Goal: Task Accomplishment & Management: Manage account settings

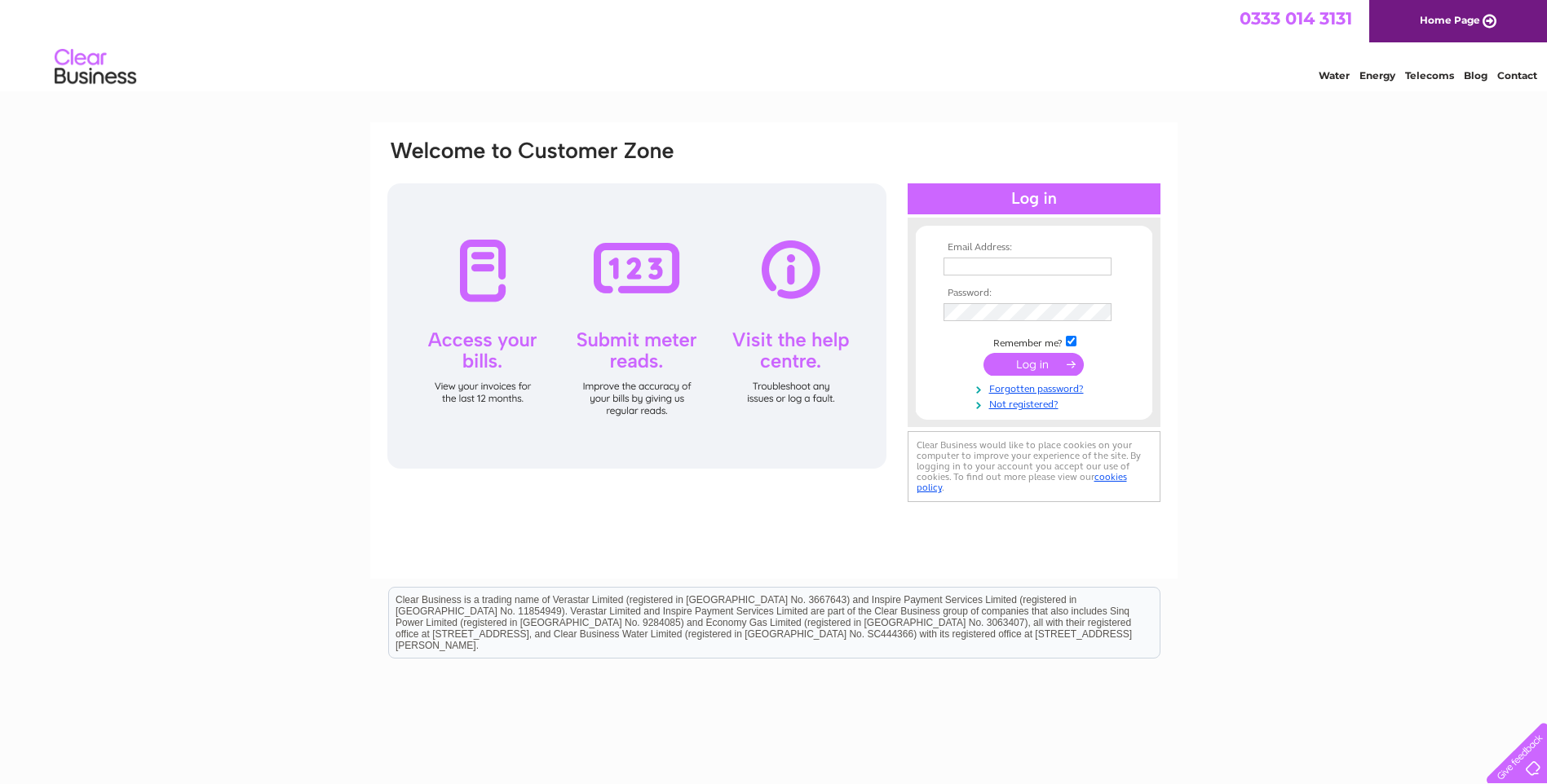
click at [978, 263] on input "text" at bounding box center [1028, 267] width 168 height 18
type input "info@premierwoodlands.com"
click at [984, 355] on input "submit" at bounding box center [1034, 366] width 101 height 23
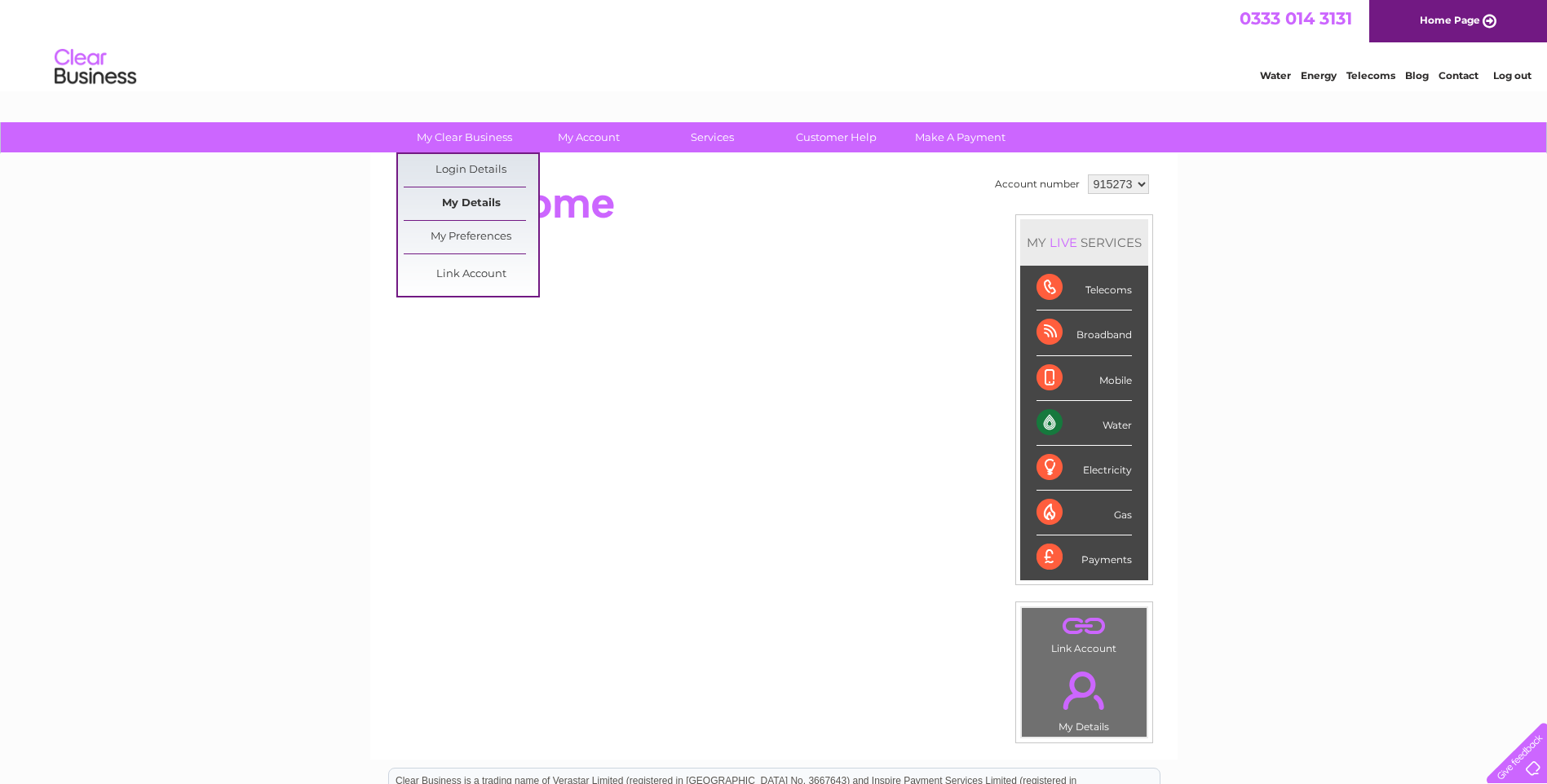
click at [485, 199] on link "My Details" at bounding box center [471, 204] width 134 height 33
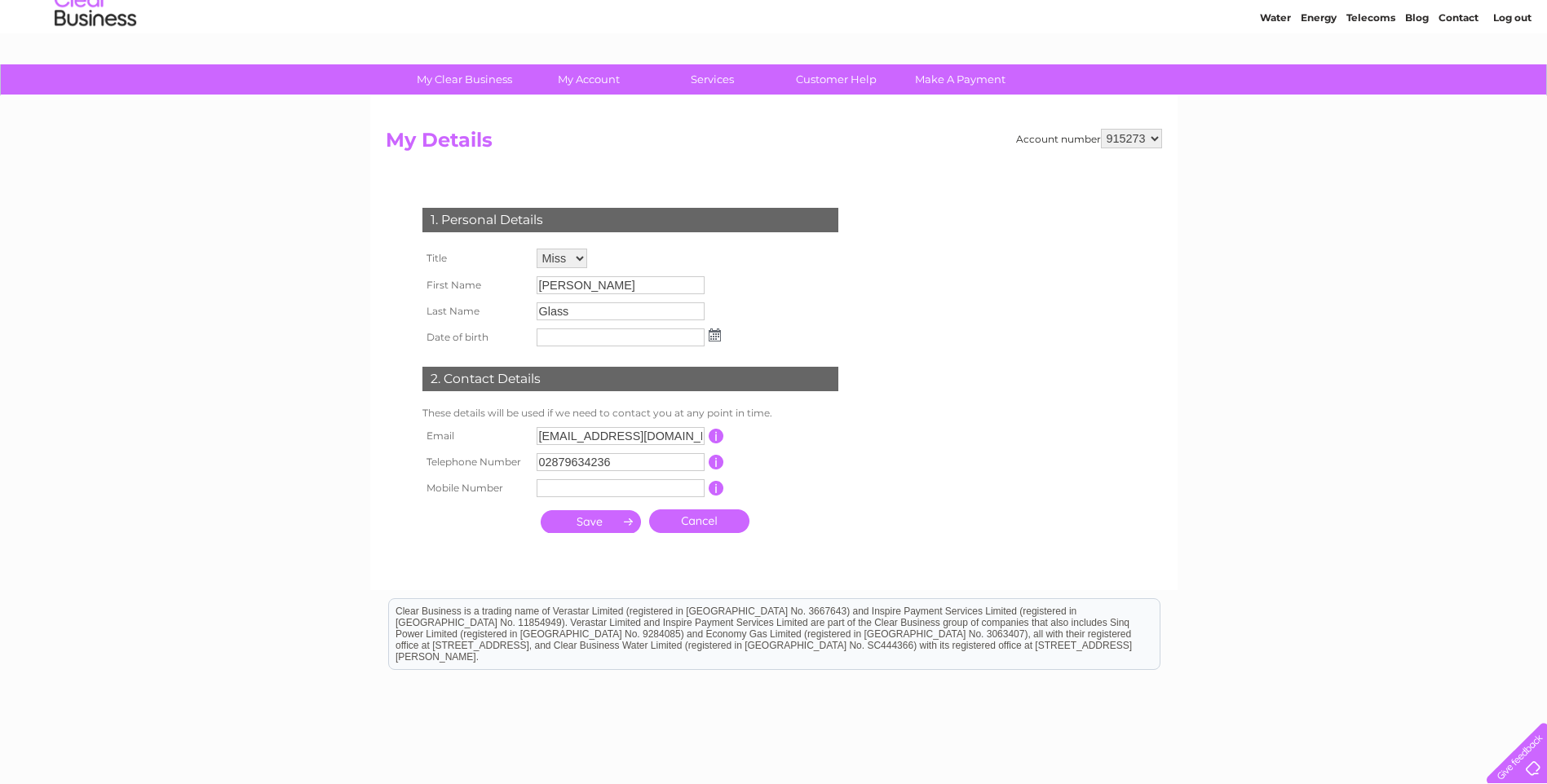
scroll to position [82, 0]
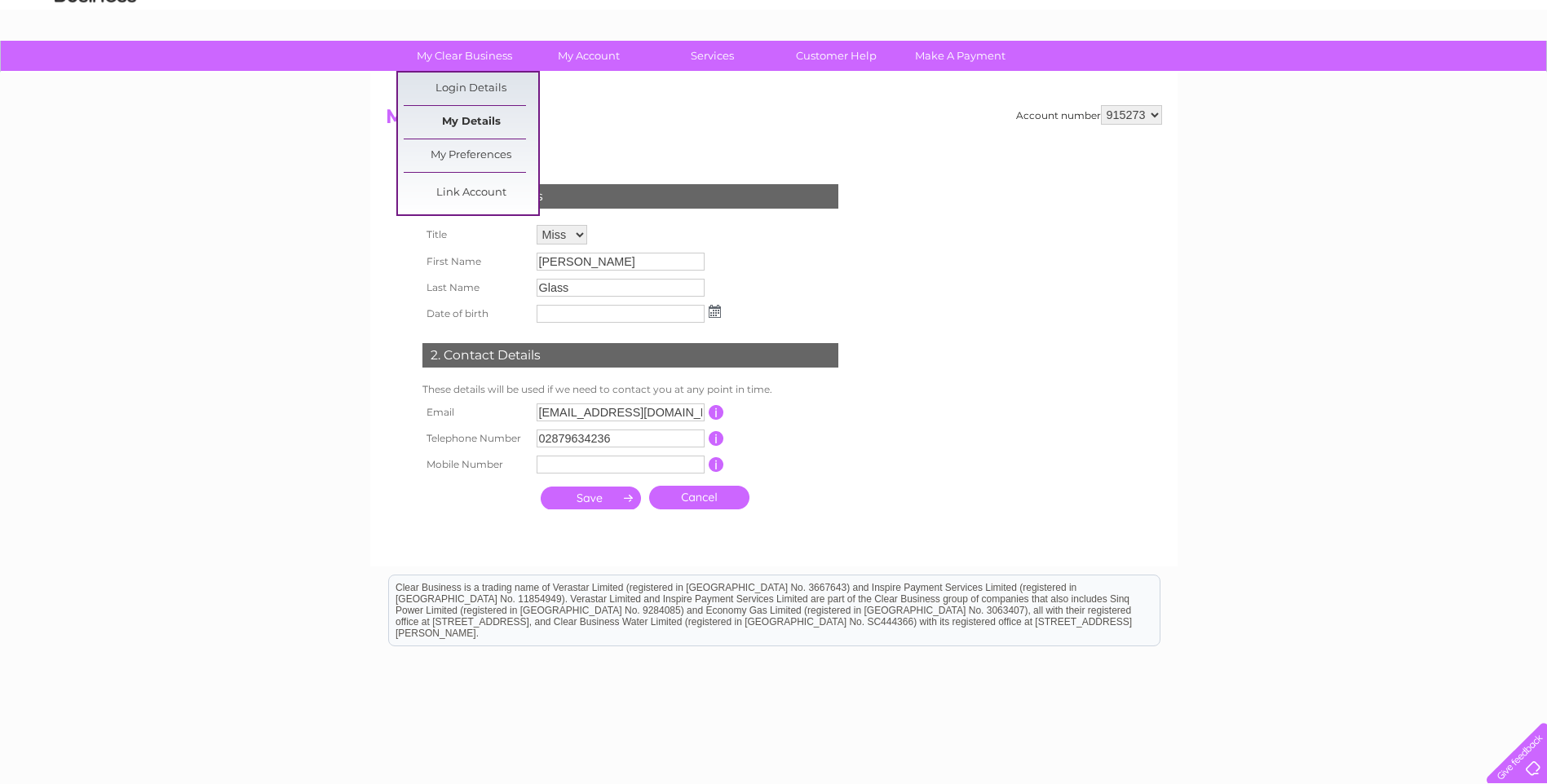
click at [480, 119] on link "My Details" at bounding box center [471, 122] width 134 height 33
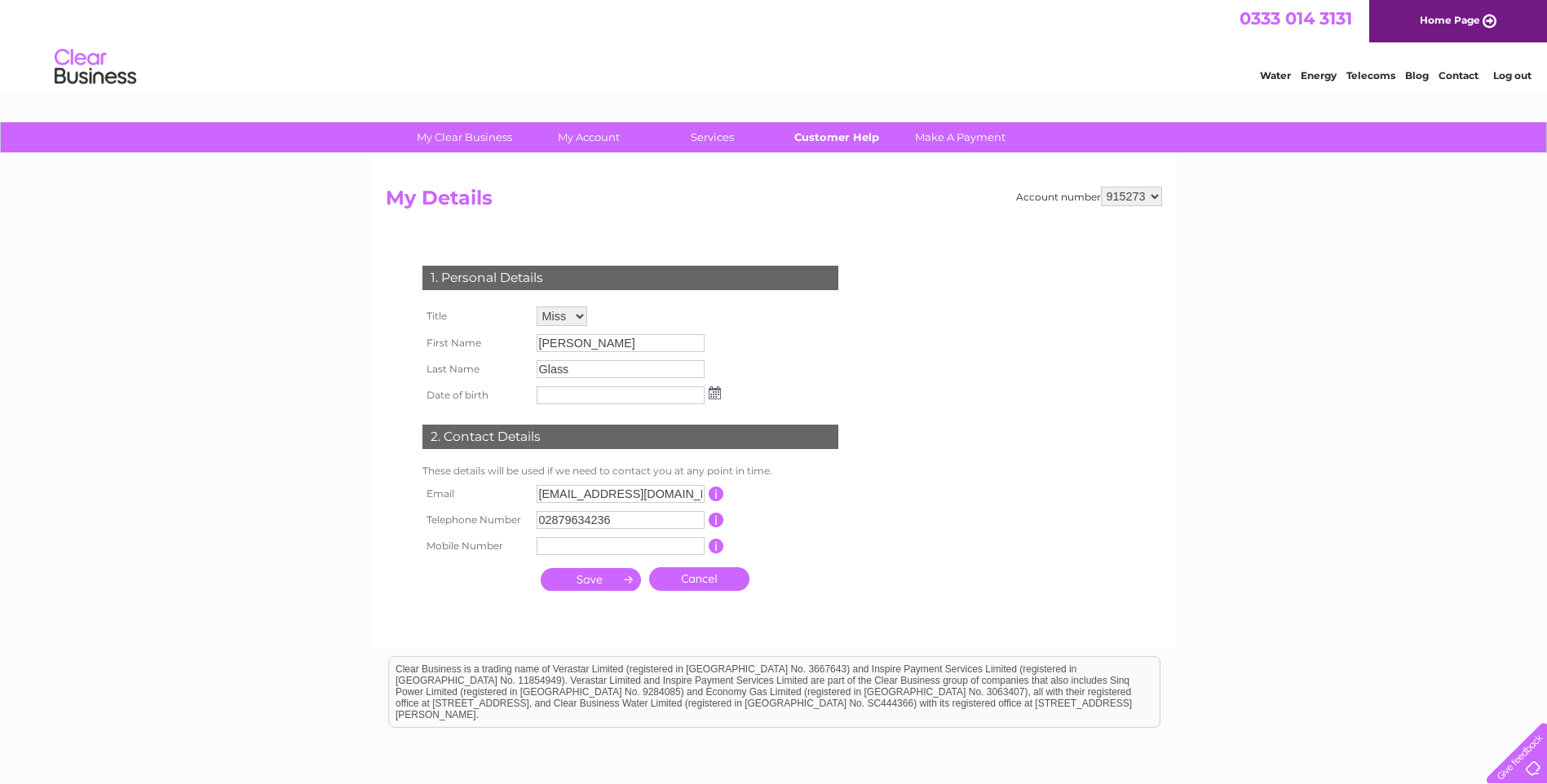
click at [846, 137] on link "Customer Help" at bounding box center [836, 137] width 134 height 30
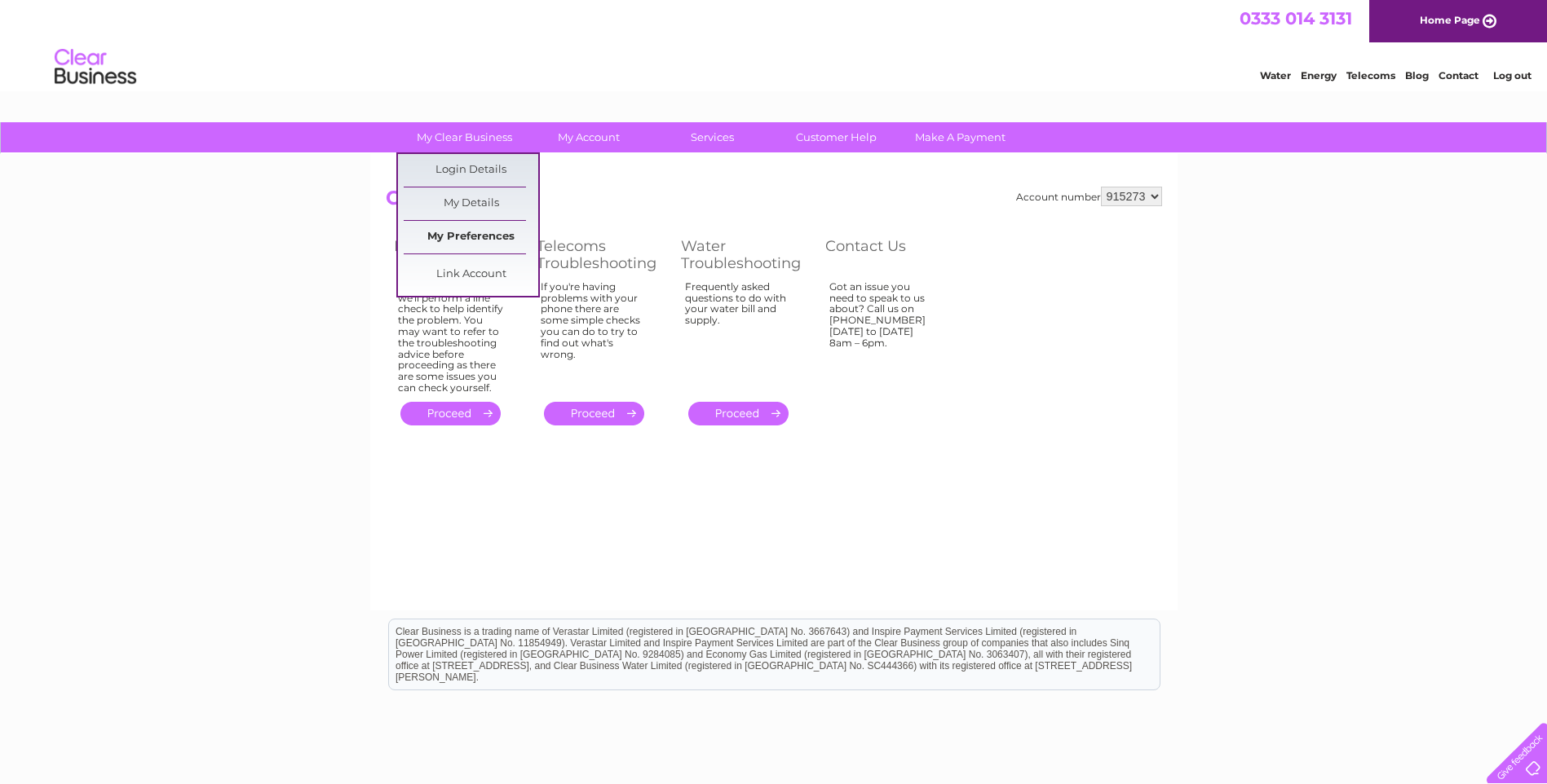
click at [472, 234] on link "My Preferences" at bounding box center [471, 237] width 134 height 33
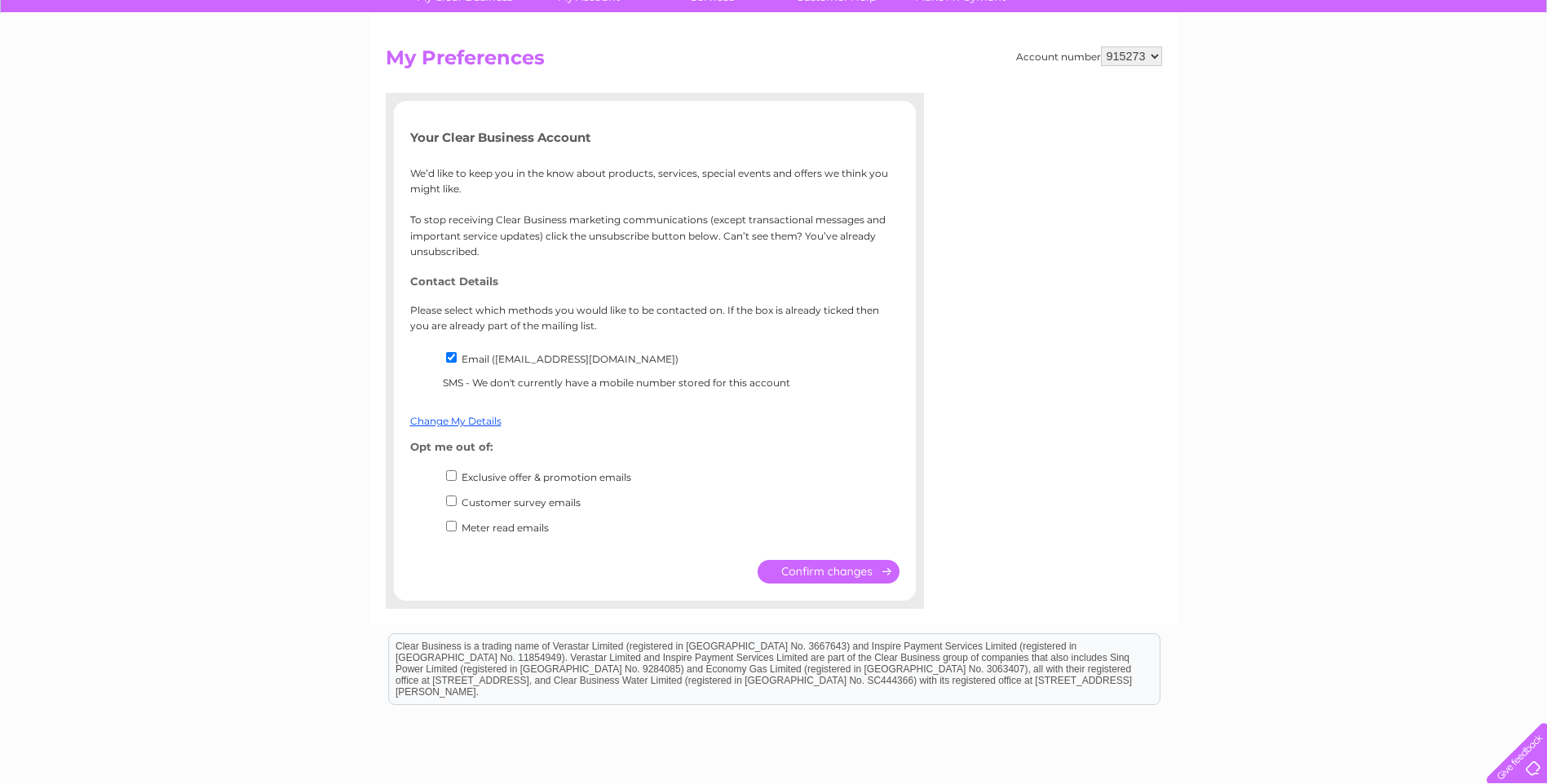
scroll to position [163, 0]
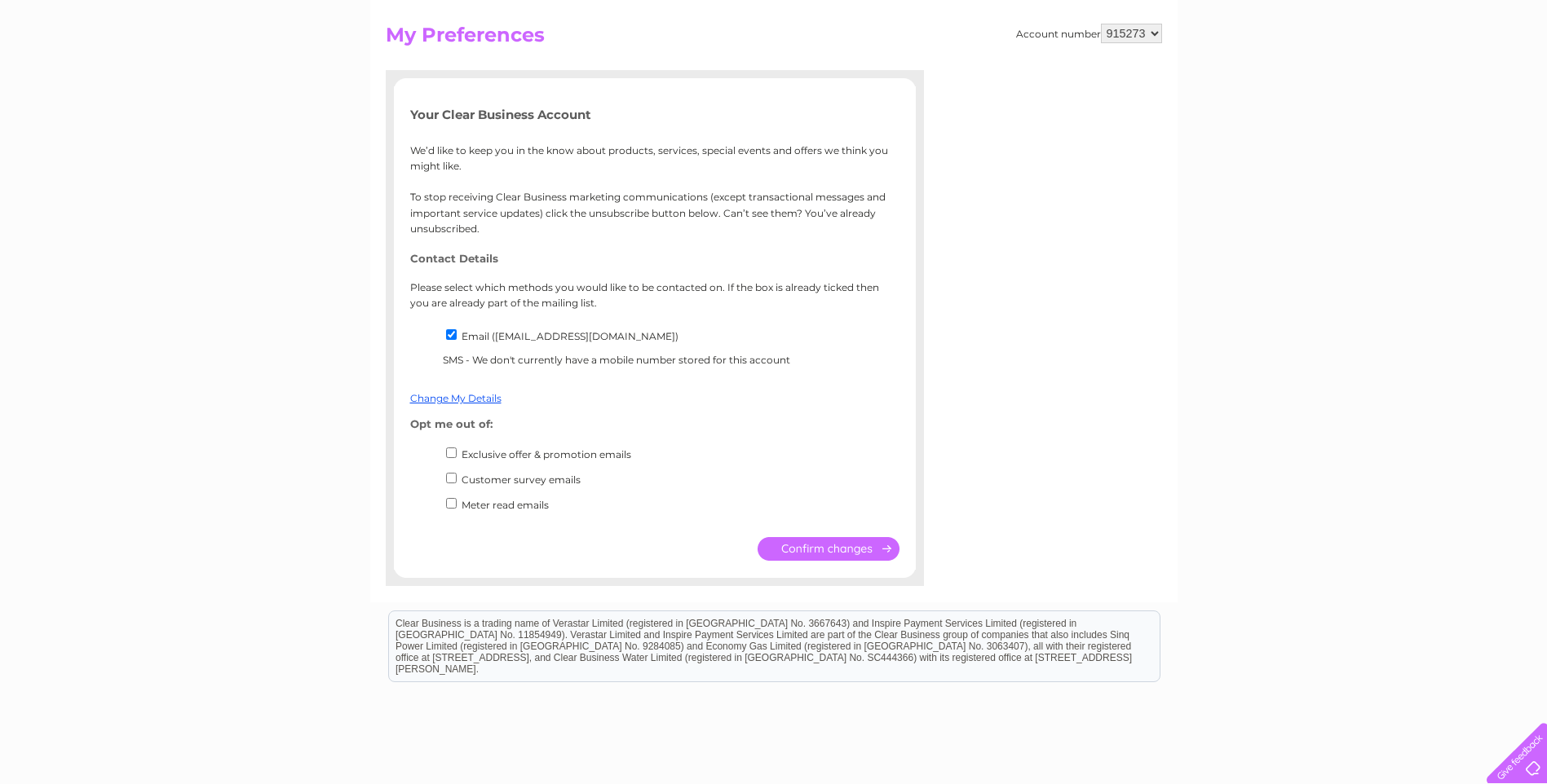
click at [451, 333] on input "Email (info@premierwoodlands.com)" at bounding box center [451, 335] width 11 height 11
checkbox input "true"
click at [832, 541] on input "submit" at bounding box center [829, 549] width 142 height 24
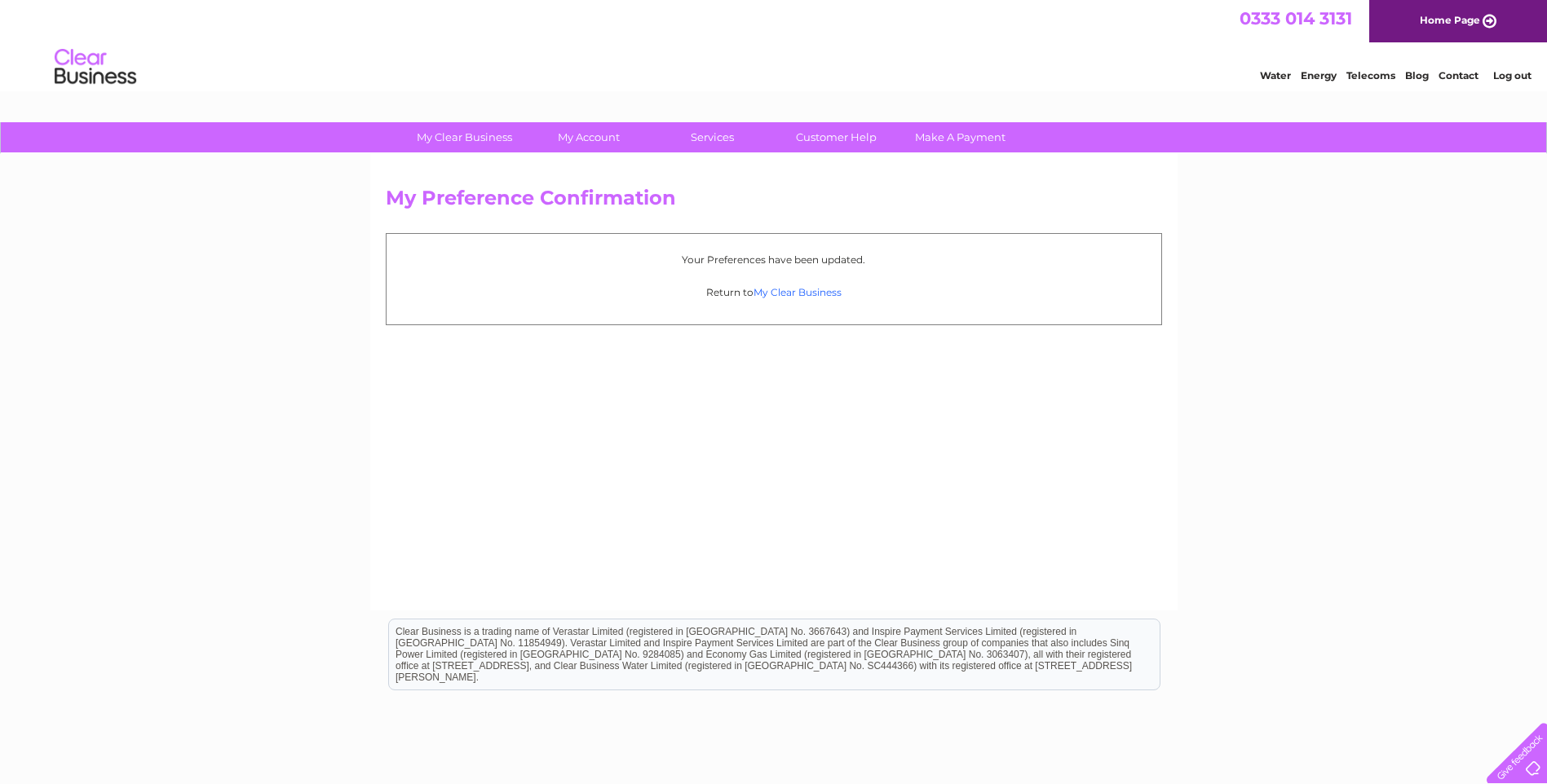
click at [781, 290] on link "My Clear Business" at bounding box center [797, 291] width 88 height 12
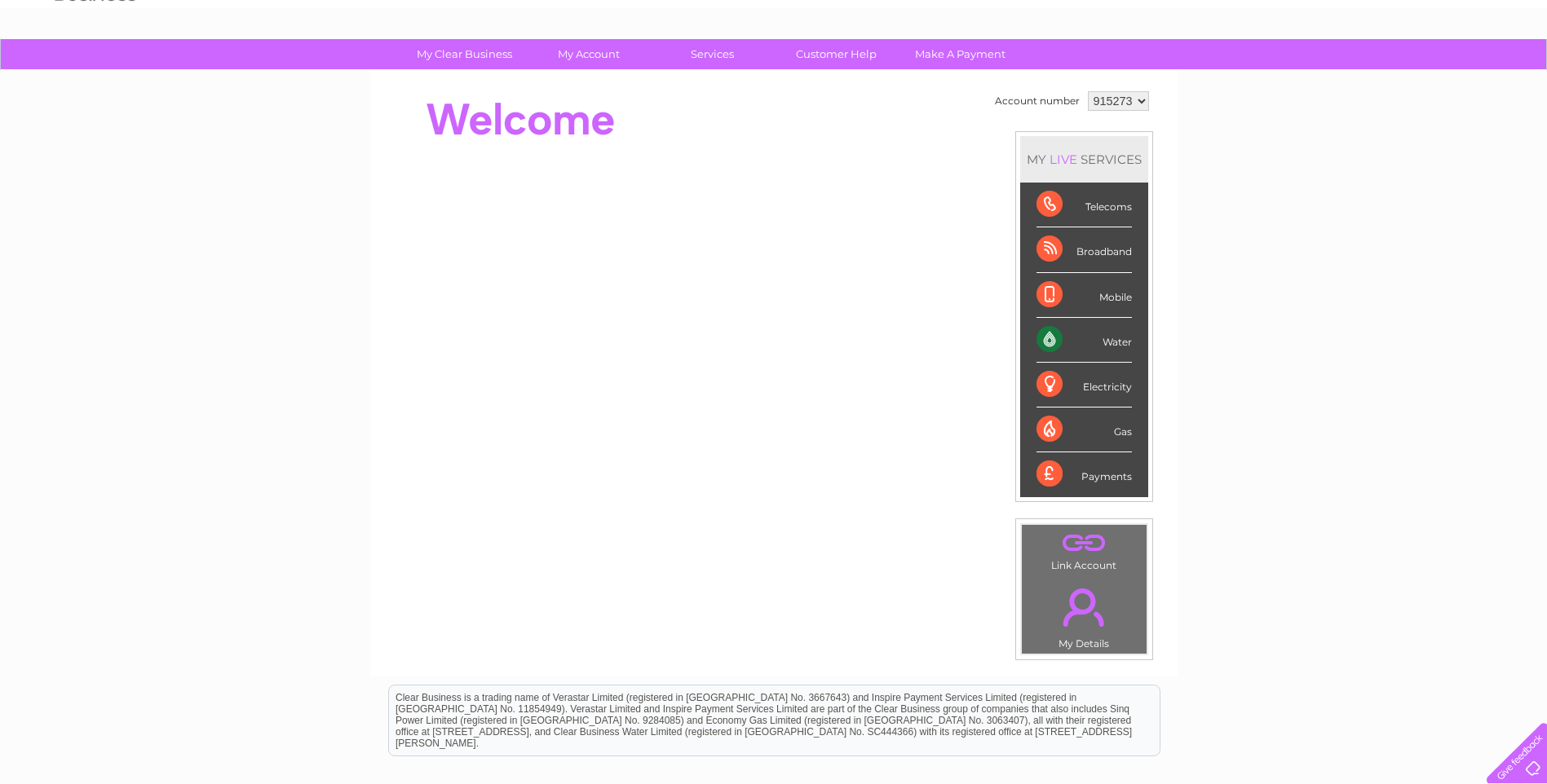
scroll to position [82, 0]
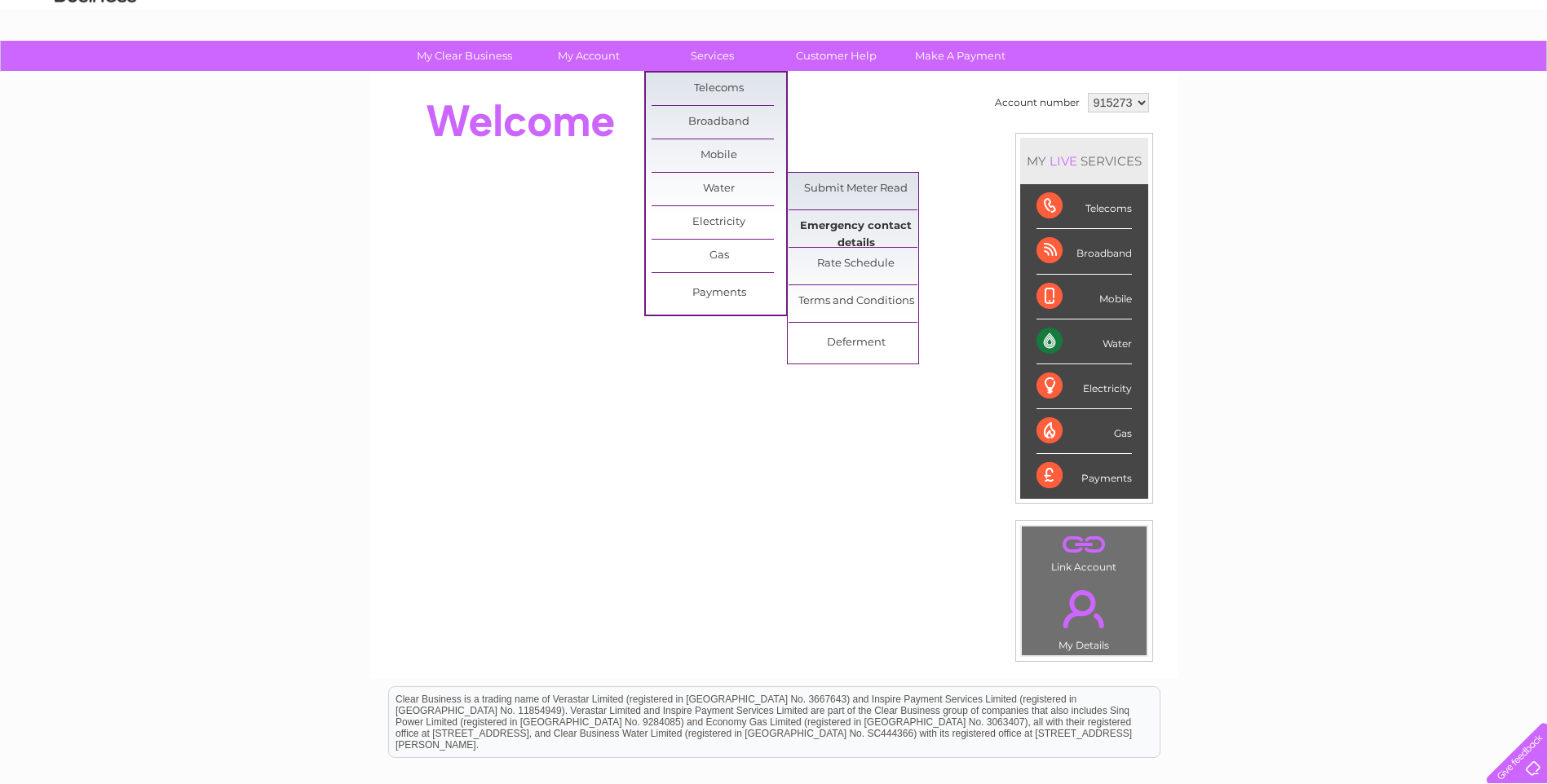
click at [858, 235] on link "Emergency contact details" at bounding box center [856, 227] width 134 height 33
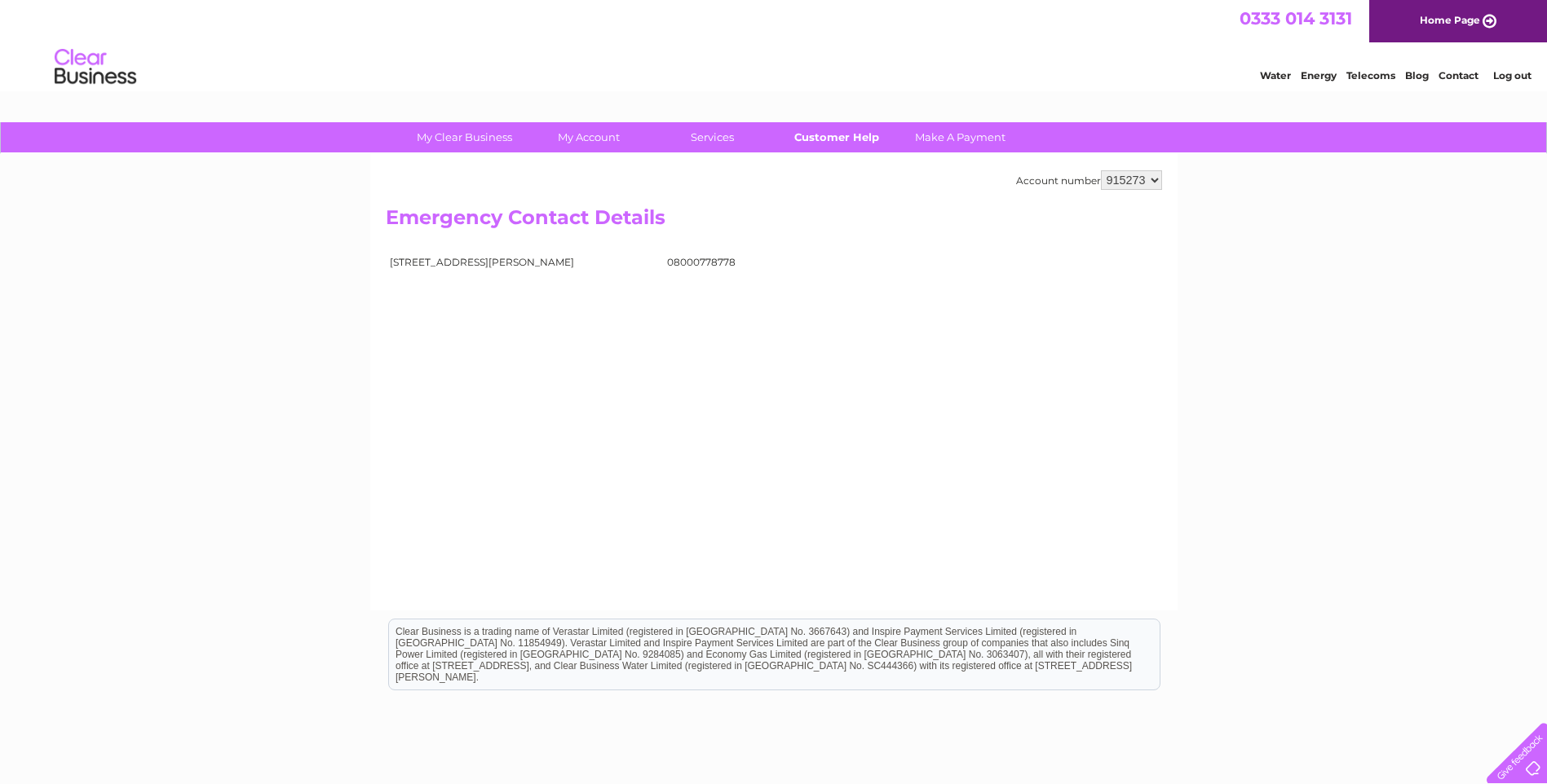
click at [845, 139] on link "Customer Help" at bounding box center [836, 137] width 134 height 30
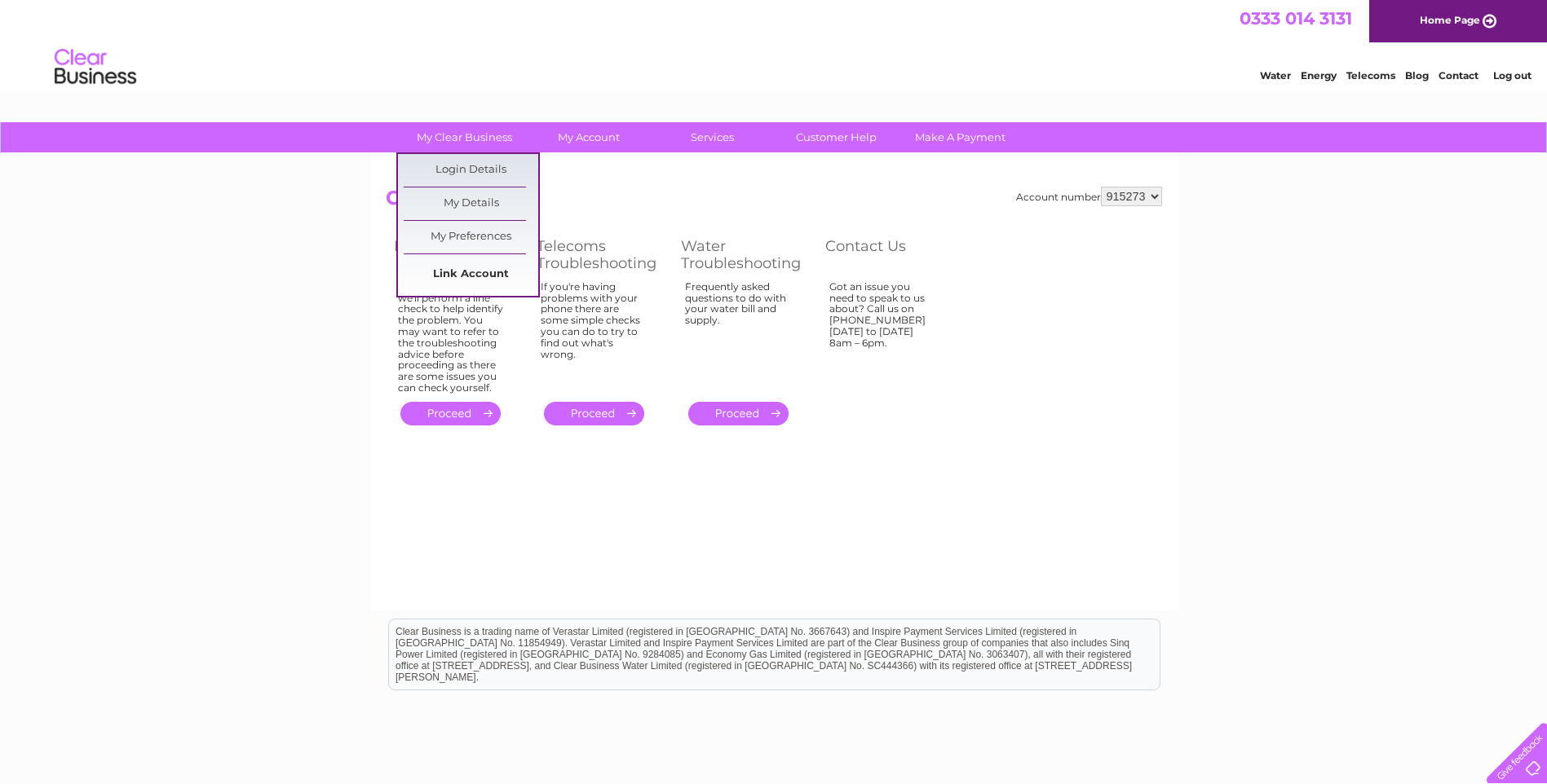
click at [467, 275] on link "Link Account" at bounding box center [471, 275] width 134 height 33
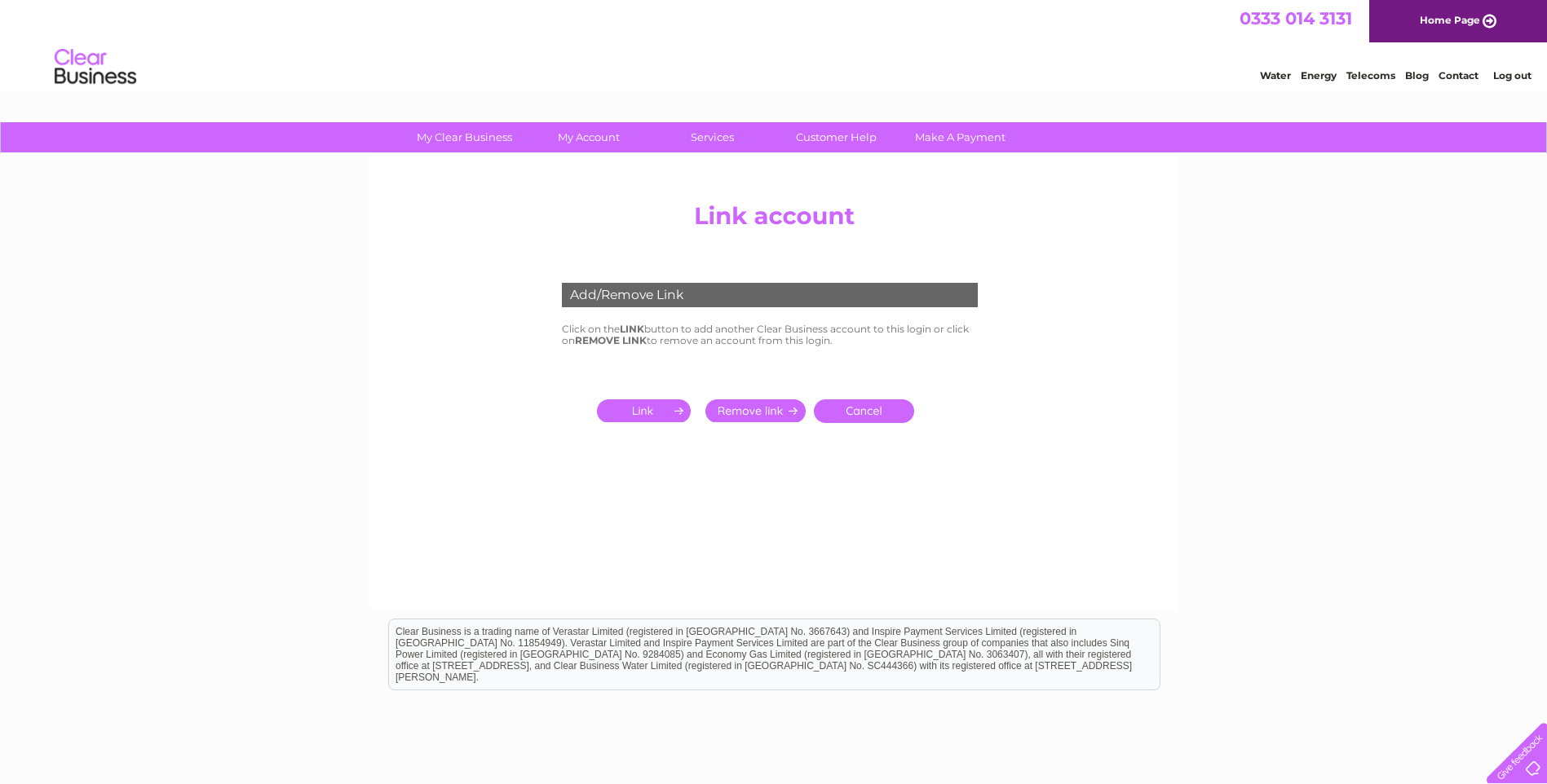
click at [624, 406] on input "submit" at bounding box center [647, 410] width 101 height 23
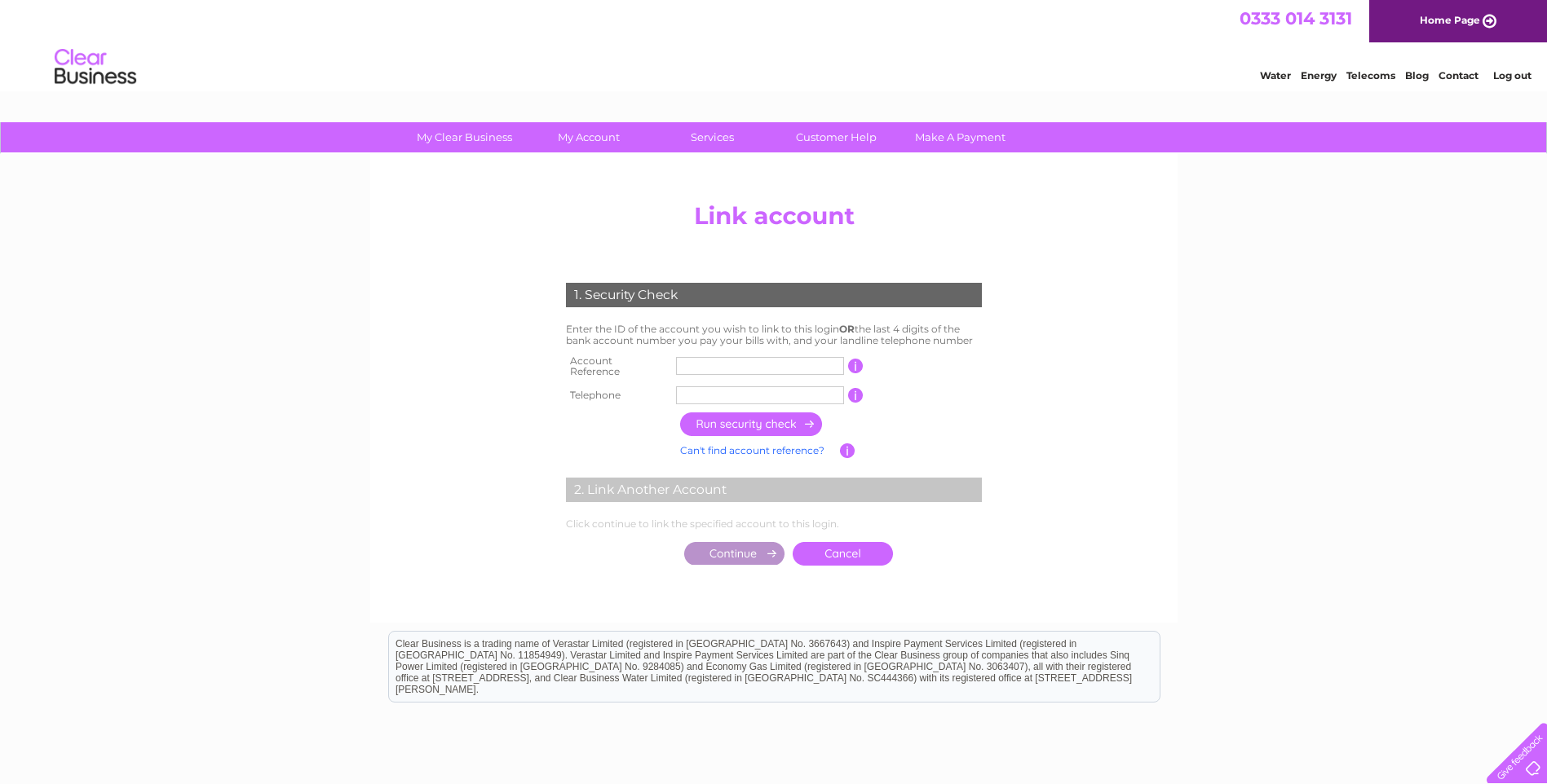
click at [846, 544] on link "Cancel" at bounding box center [842, 554] width 101 height 24
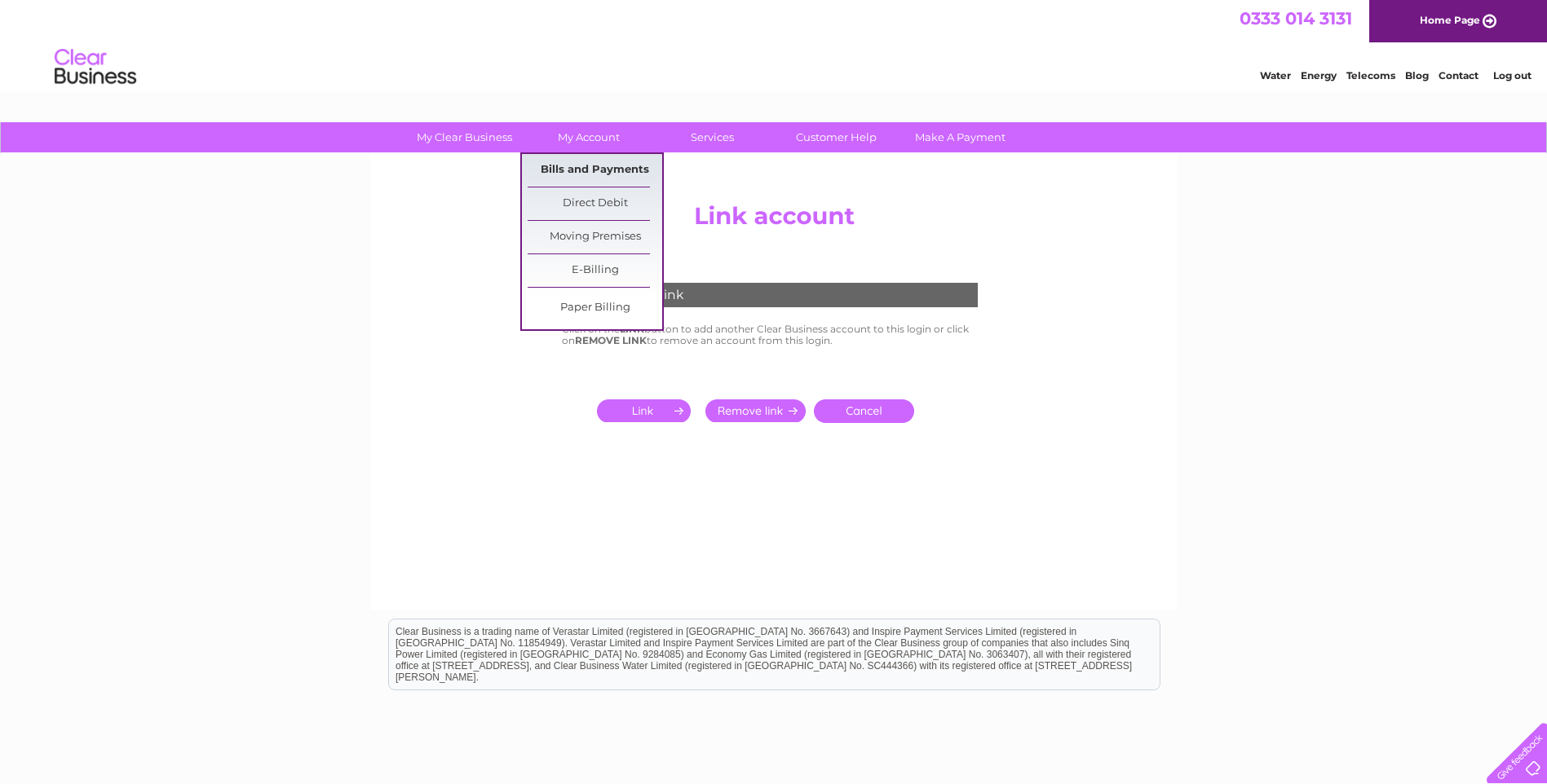
click at [589, 172] on link "Bills and Payments" at bounding box center [595, 171] width 134 height 33
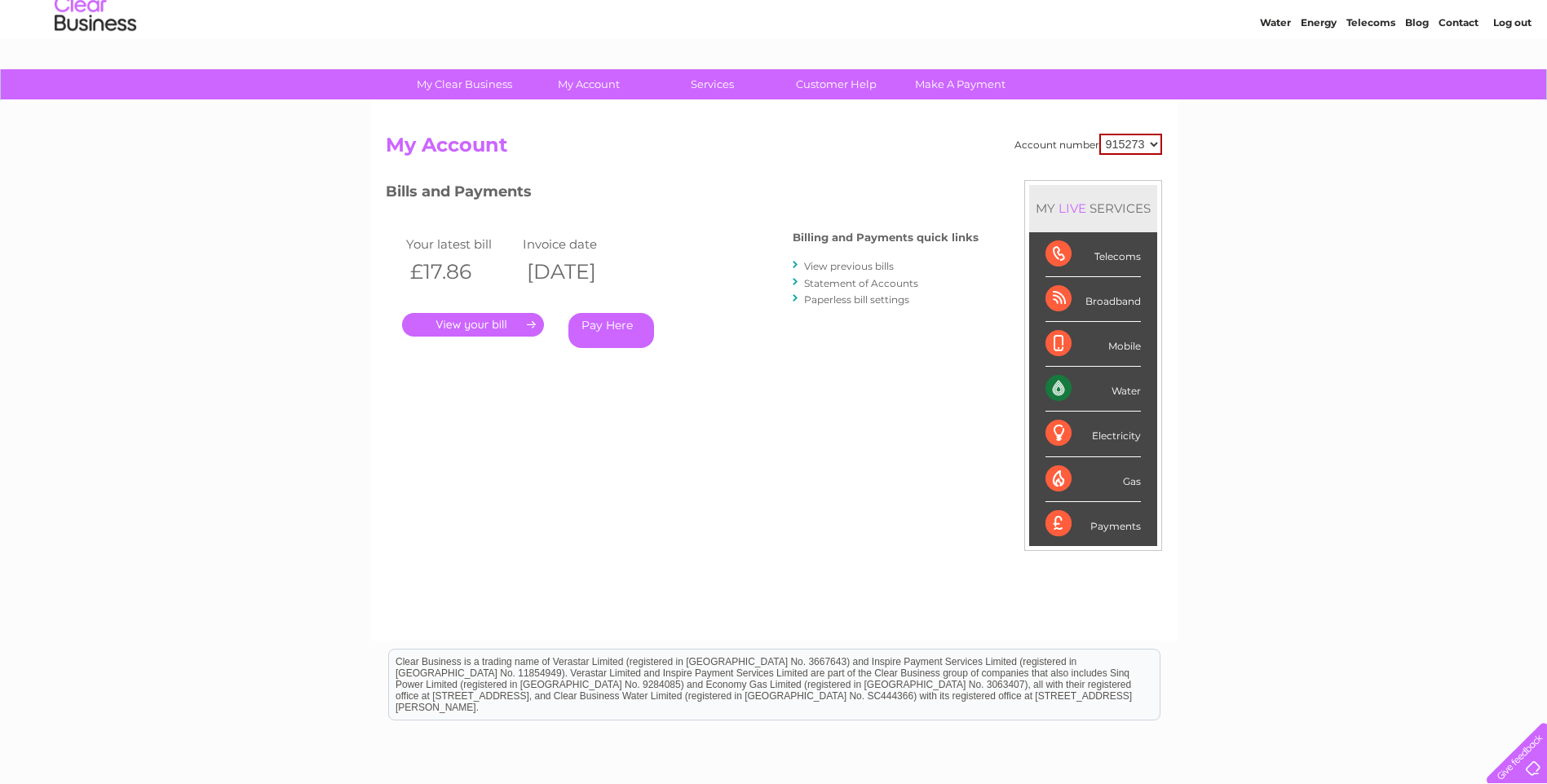
scroll to position [82, 0]
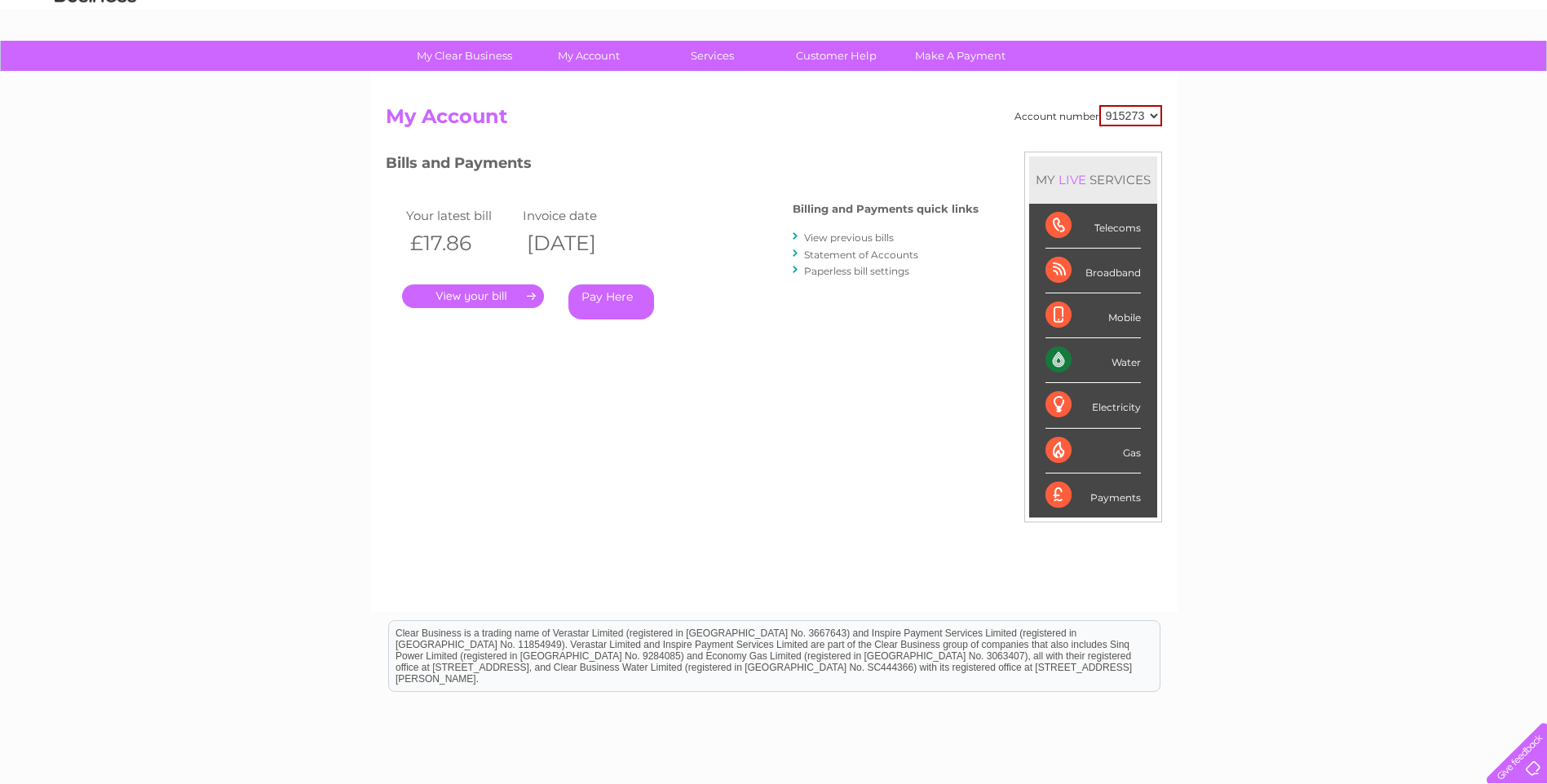
click at [854, 235] on link "View previous bills" at bounding box center [849, 237] width 90 height 12
